Goal: Check status

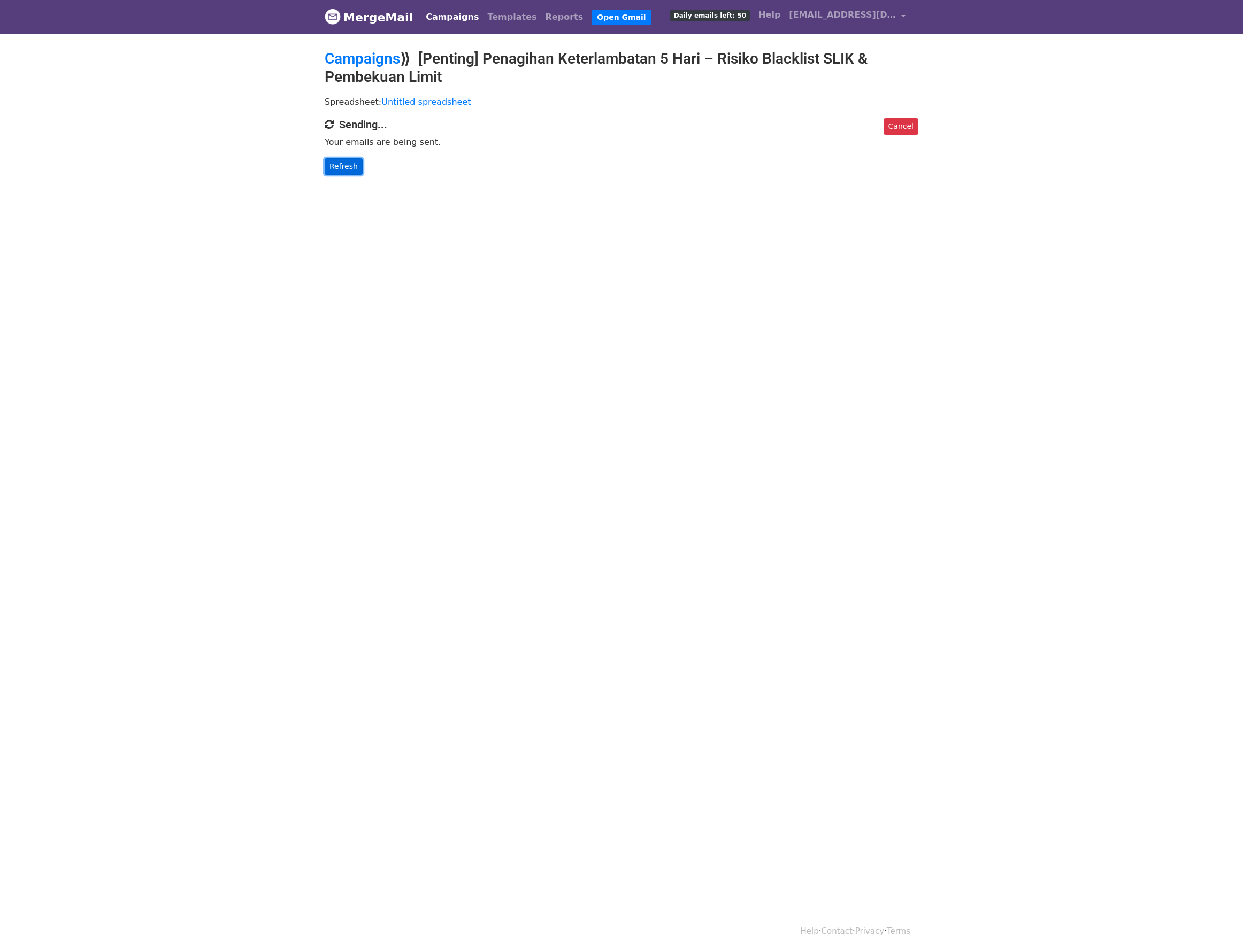
click at [355, 163] on link "Refresh" at bounding box center [343, 166] width 38 height 17
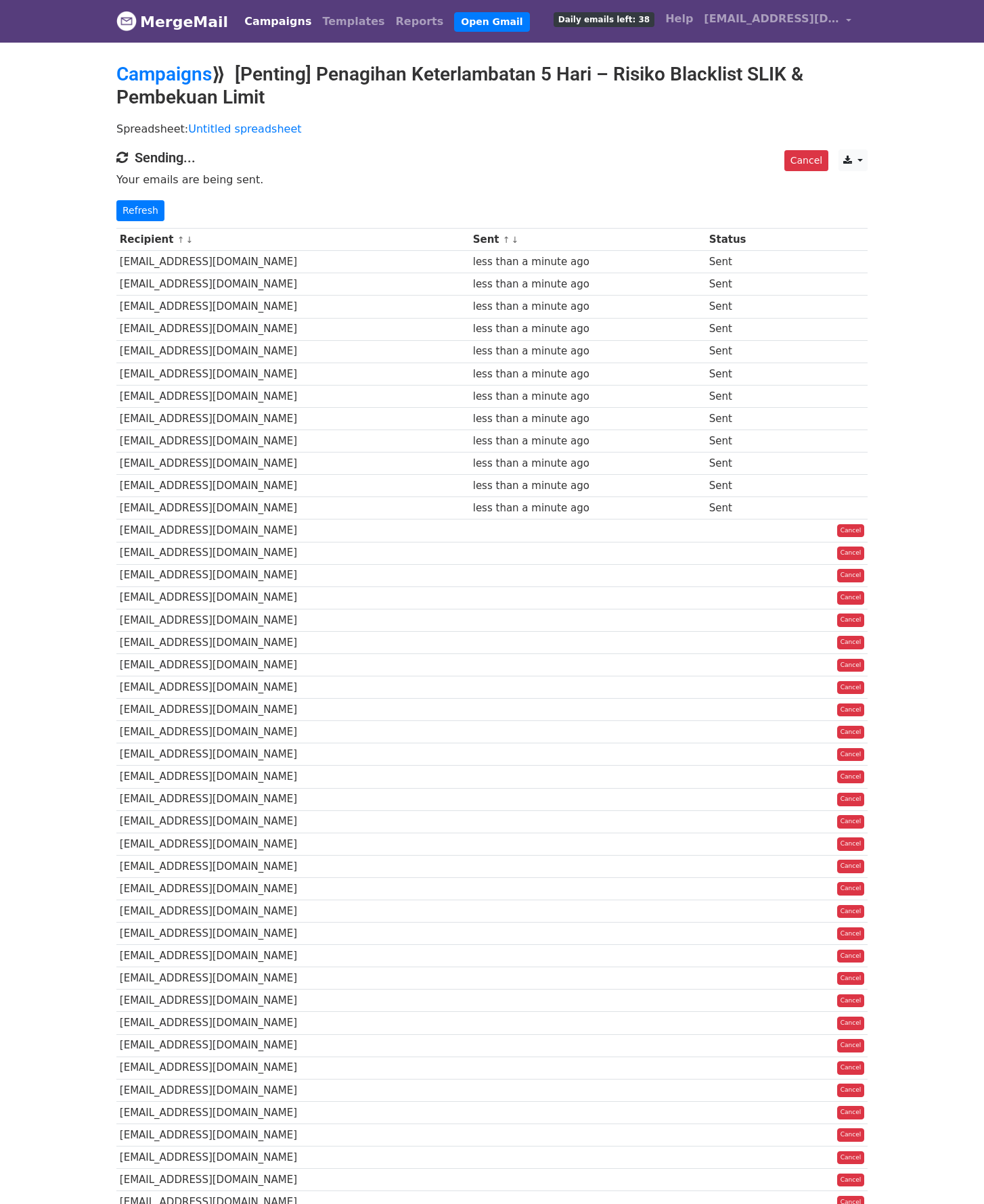
click at [625, 363] on td "less than a minute ago" at bounding box center [587, 351] width 236 height 22
click at [138, 217] on link "Refresh" at bounding box center [140, 211] width 48 height 21
